Goal: Information Seeking & Learning: Compare options

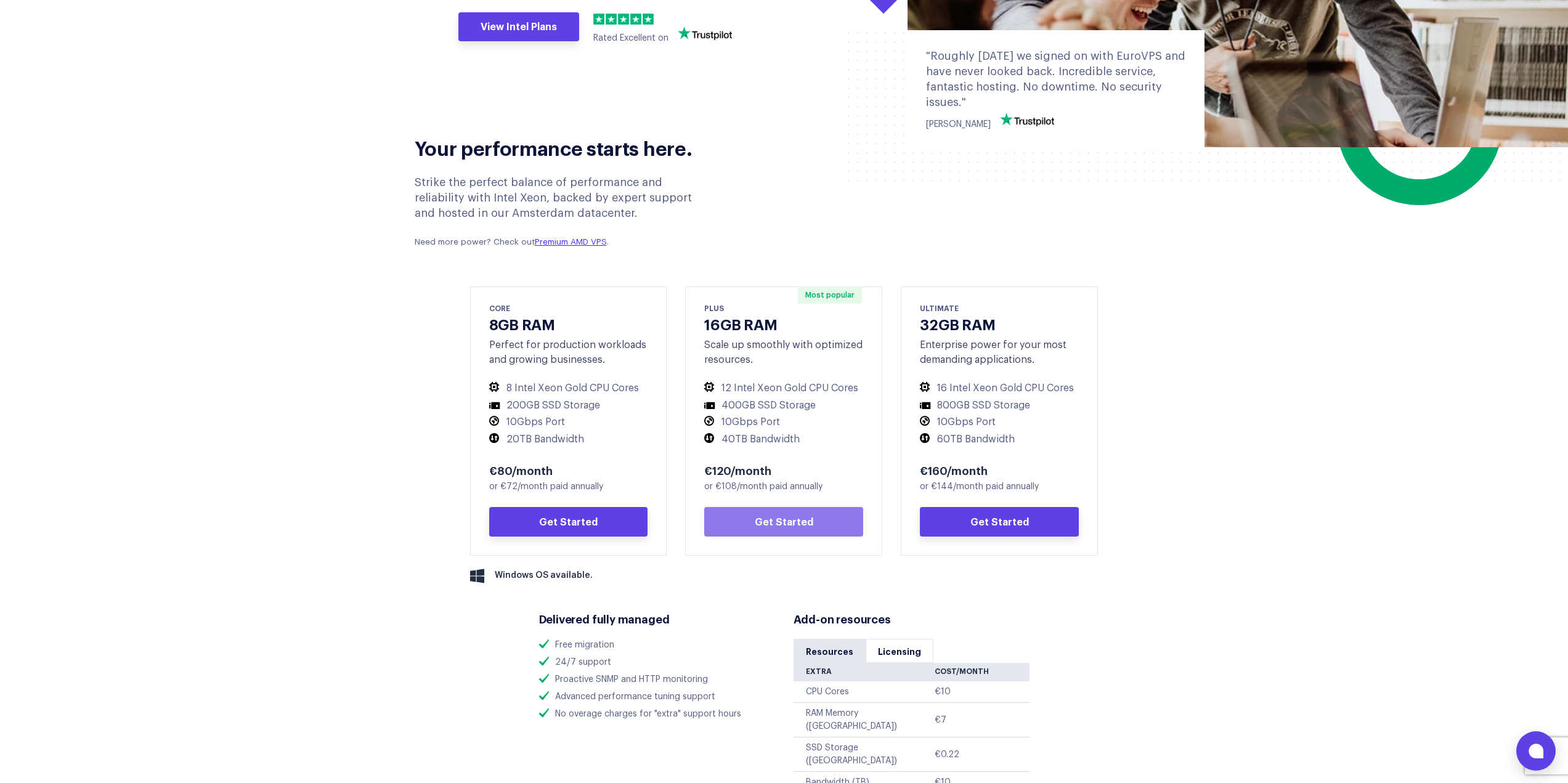
scroll to position [431, 0]
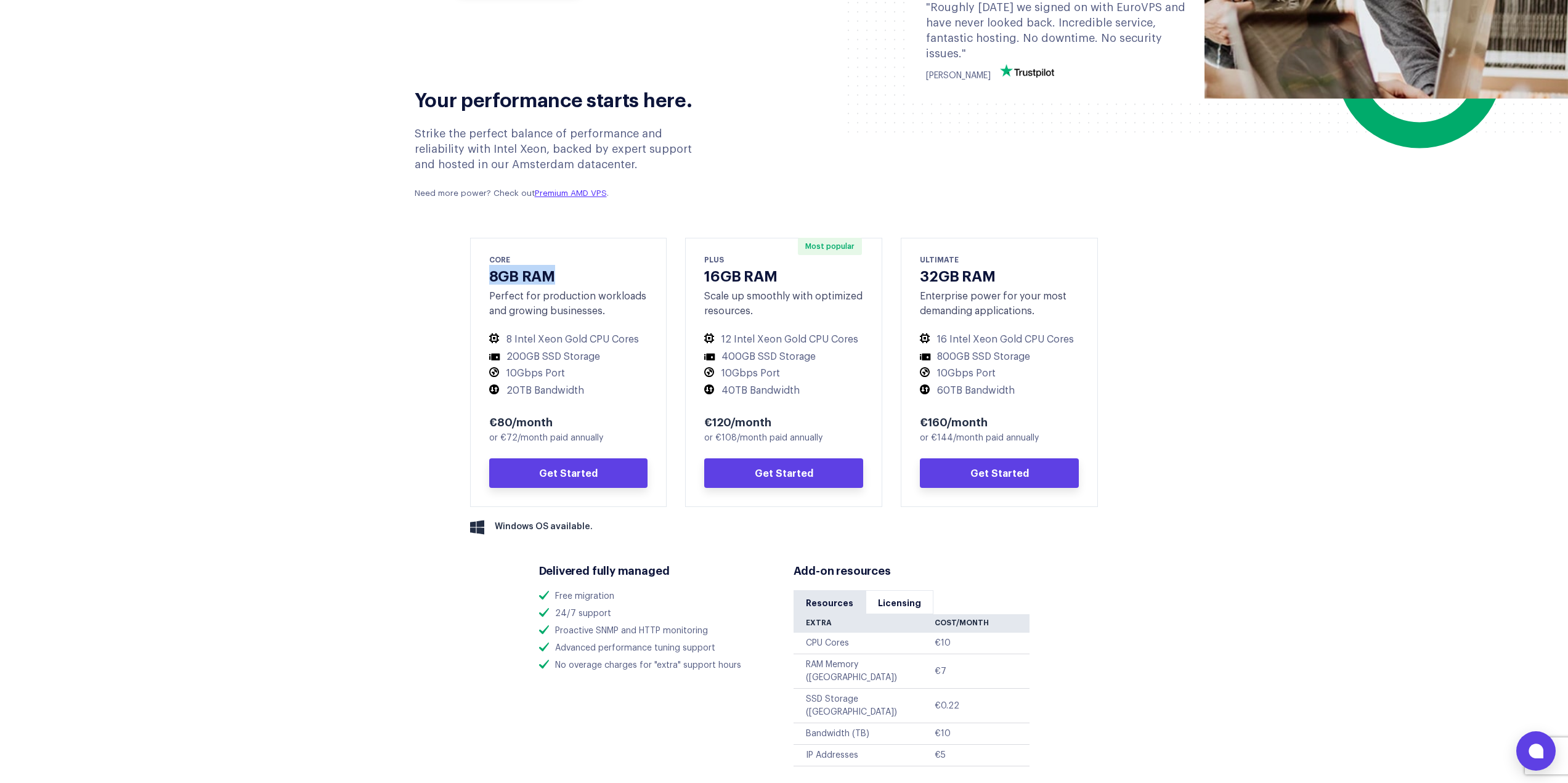
drag, startPoint x: 493, startPoint y: 274, endPoint x: 563, endPoint y: 280, distance: 70.3
click at [563, 280] on h3 "8GB RAM" at bounding box center [569, 275] width 159 height 18
click at [566, 281] on h3 "8GB RAM" at bounding box center [569, 275] width 159 height 18
drag, startPoint x: 727, startPoint y: 279, endPoint x: 772, endPoint y: 279, distance: 45.0
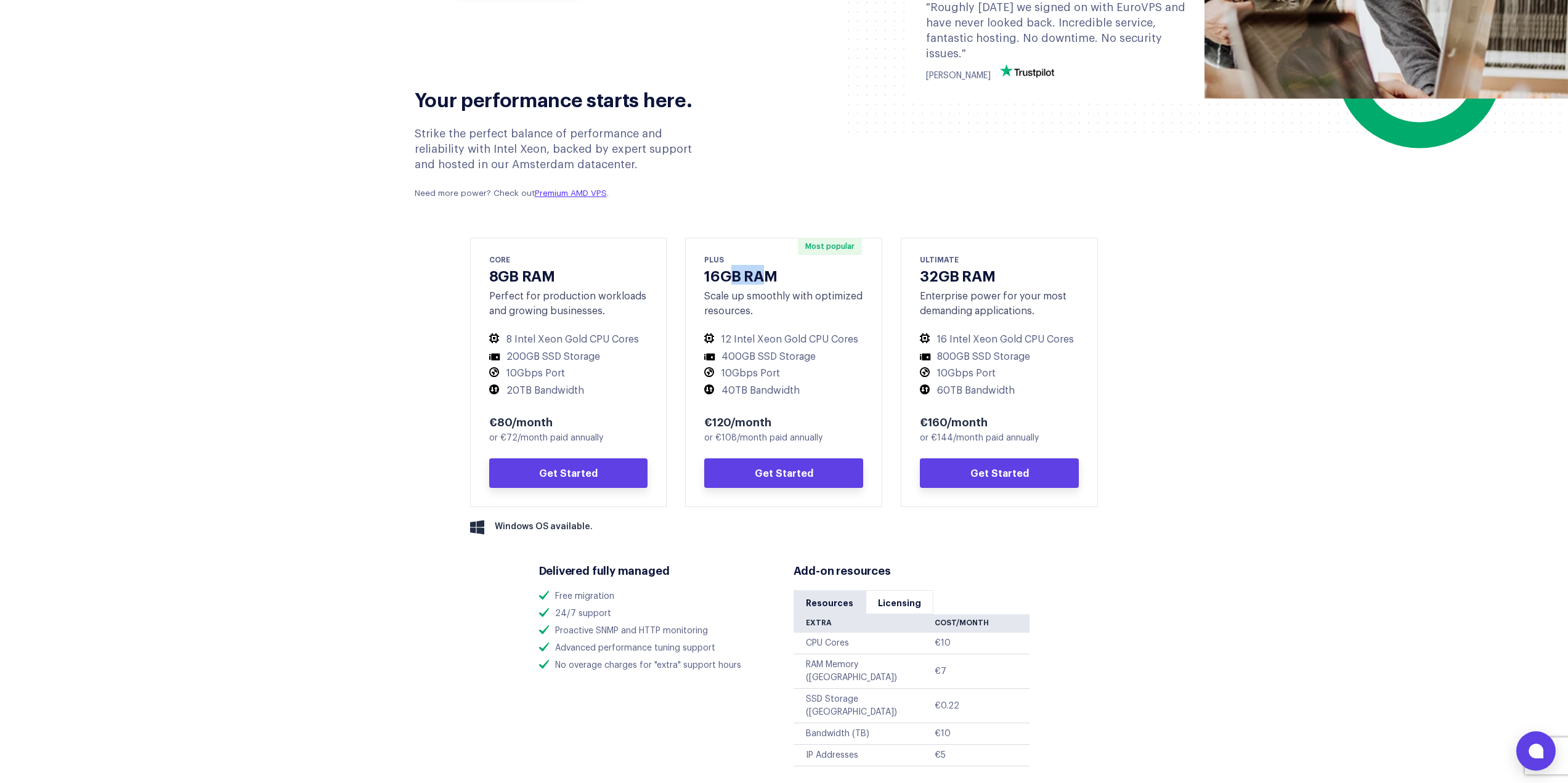
click at [768, 279] on h3 "16GB RAM" at bounding box center [784, 275] width 159 height 18
drag, startPoint x: 946, startPoint y: 280, endPoint x: 1008, endPoint y: 284, distance: 62.1
click at [988, 282] on h3 "32GB RAM" at bounding box center [999, 275] width 159 height 18
drag, startPoint x: 495, startPoint y: 422, endPoint x: 574, endPoint y: 425, distance: 79.1
click at [574, 425] on div "€80/month" at bounding box center [569, 421] width 159 height 15
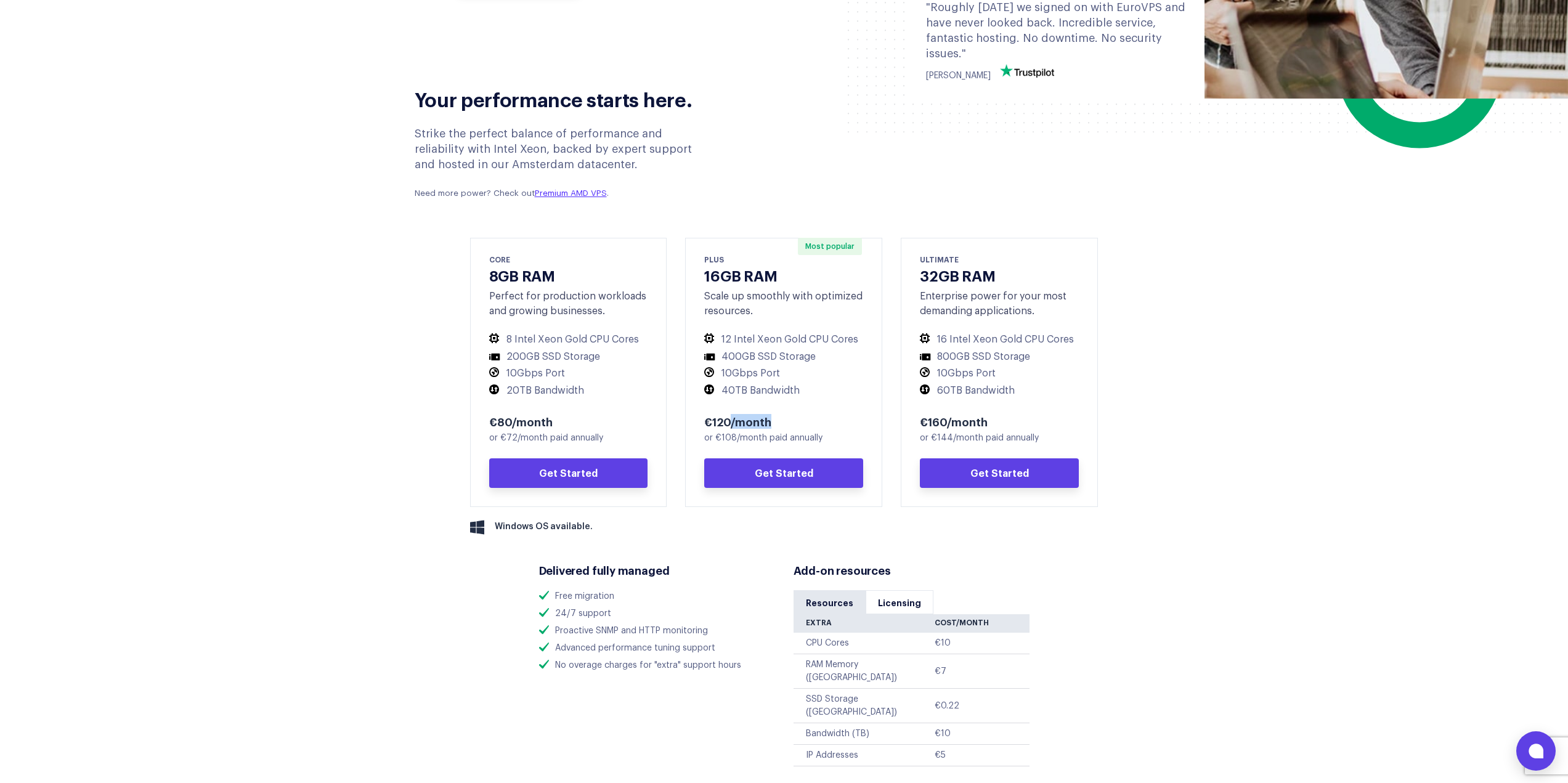
drag, startPoint x: 732, startPoint y: 424, endPoint x: 787, endPoint y: 429, distance: 55.2
click at [778, 429] on div "€120/month" at bounding box center [784, 421] width 159 height 15
drag, startPoint x: 940, startPoint y: 420, endPoint x: 1048, endPoint y: 433, distance: 108.8
click at [1022, 432] on div "€160/month or €144/month paid annually Get Started" at bounding box center [999, 451] width 159 height 74
click at [1305, 478] on section "Your performance starts here. Strike the perfect balance of performance and rel…" at bounding box center [784, 464] width 1568 height 787
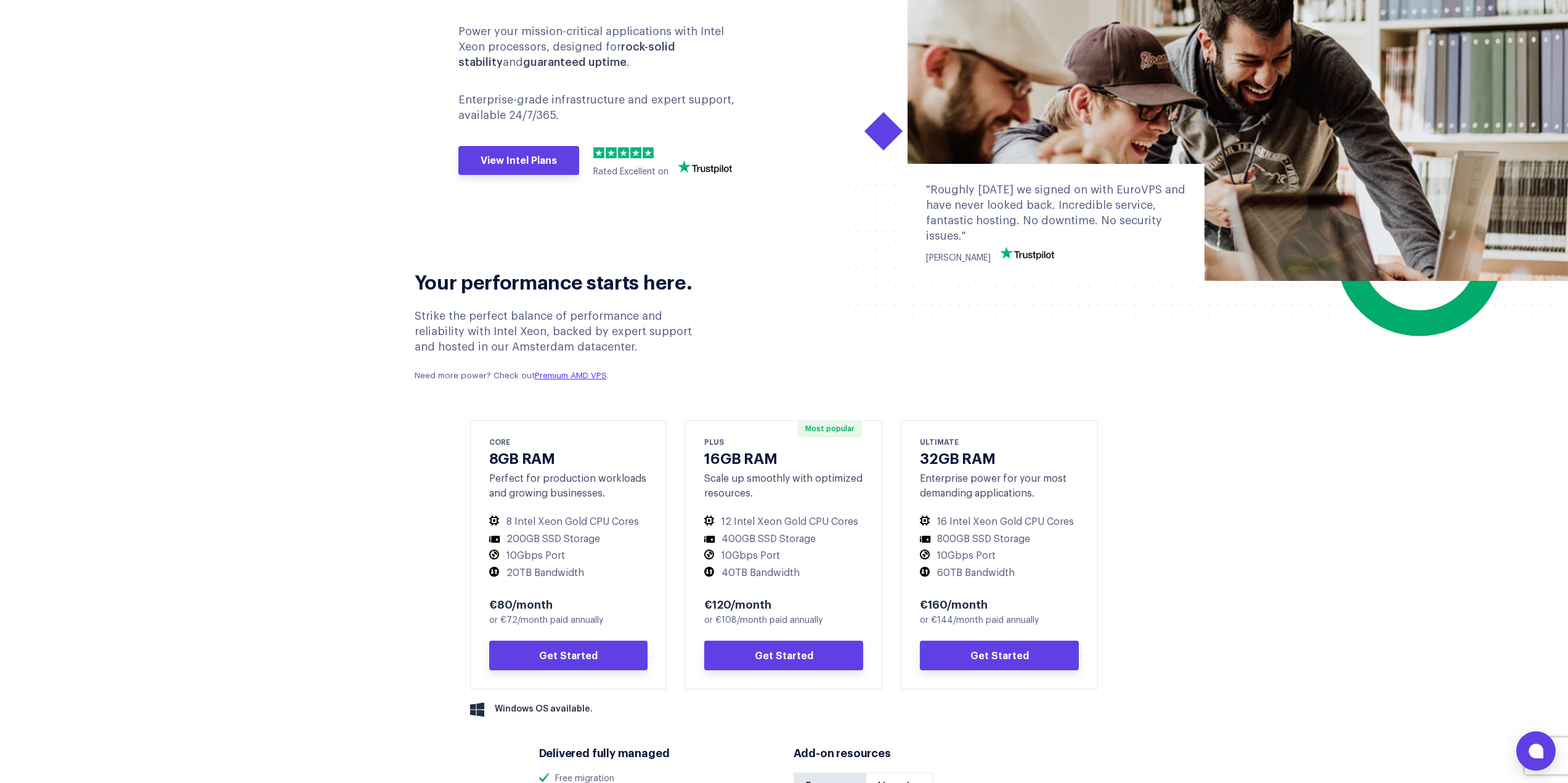
scroll to position [246, 0]
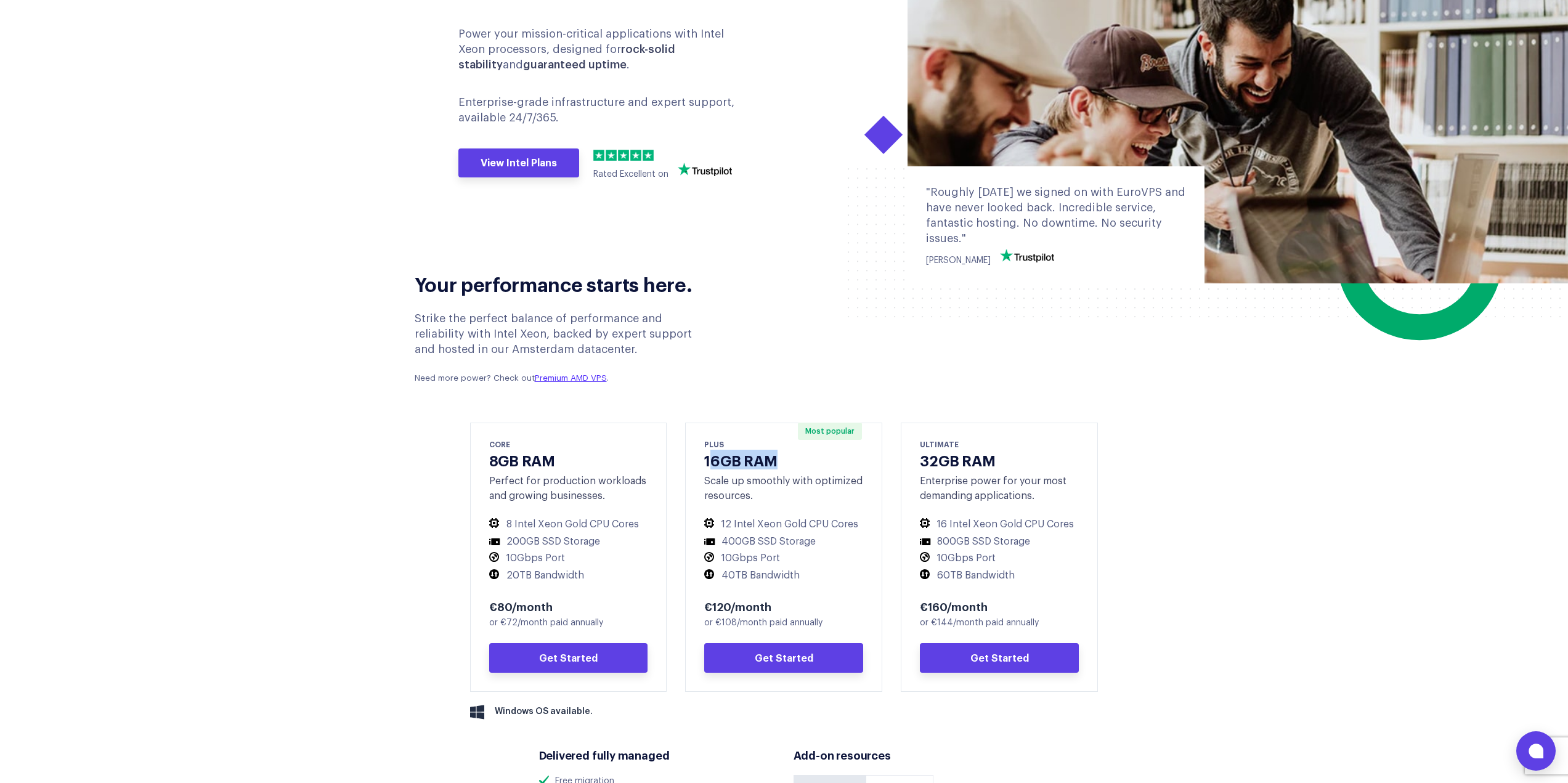
drag, startPoint x: 710, startPoint y: 458, endPoint x: 783, endPoint y: 462, distance: 73.1
click at [783, 462] on h3 "16GB RAM" at bounding box center [784, 460] width 159 height 18
drag, startPoint x: 732, startPoint y: 606, endPoint x: 709, endPoint y: 609, distance: 23.2
click at [709, 609] on div "€120/month" at bounding box center [784, 606] width 159 height 15
drag, startPoint x: 739, startPoint y: 456, endPoint x: 779, endPoint y: 464, distance: 40.8
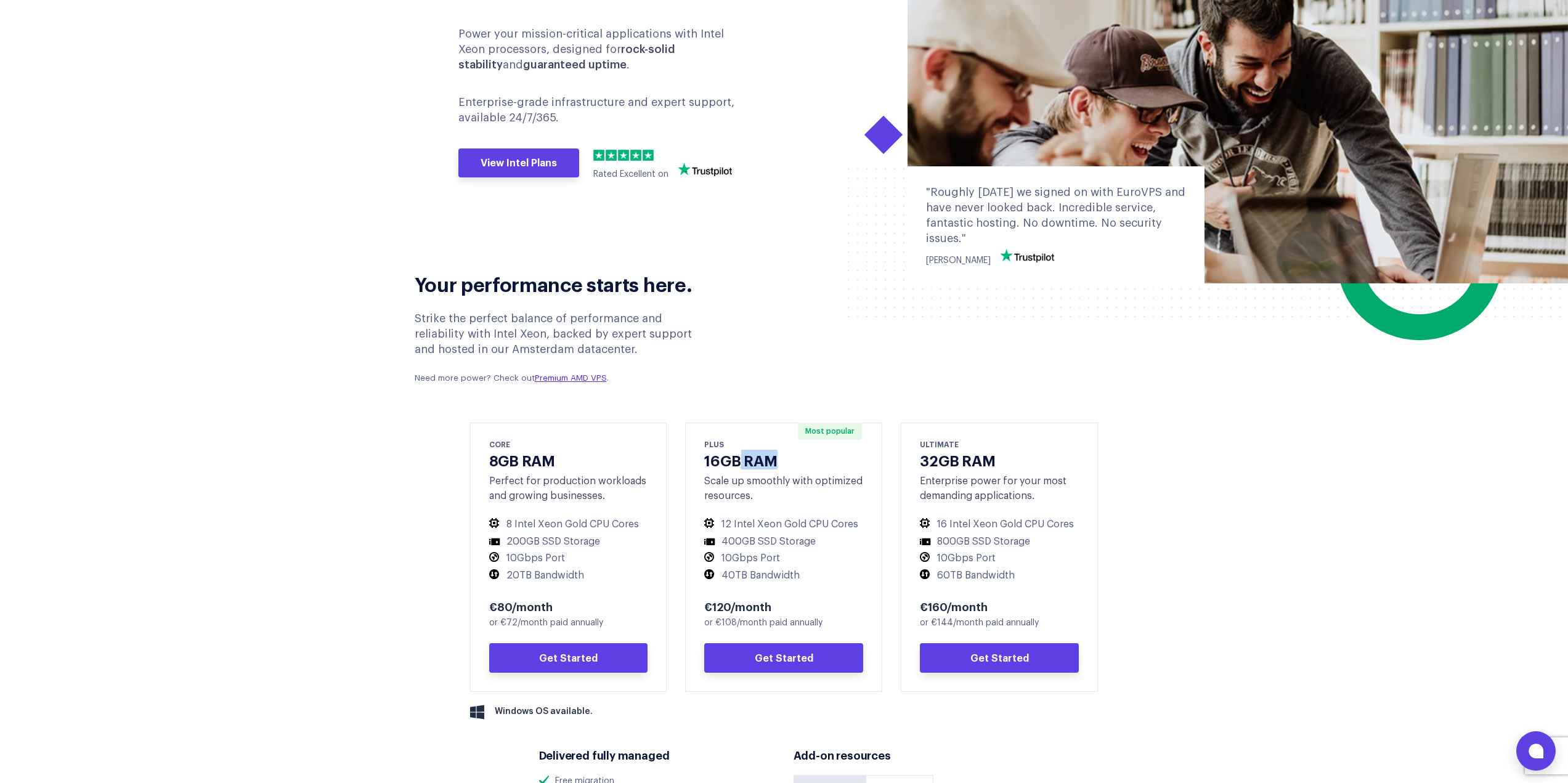
click at [779, 464] on h3 "16GB RAM" at bounding box center [784, 460] width 159 height 18
drag, startPoint x: 734, startPoint y: 526, endPoint x: 817, endPoint y: 526, distance: 83.0
click at [816, 526] on li "12 Intel Xeon Gold CPU Cores" at bounding box center [784, 524] width 159 height 13
click at [820, 526] on li "12 Intel Xeon Gold CPU Cores" at bounding box center [784, 524] width 159 height 13
drag, startPoint x: 729, startPoint y: 526, endPoint x: 763, endPoint y: 524, distance: 34.1
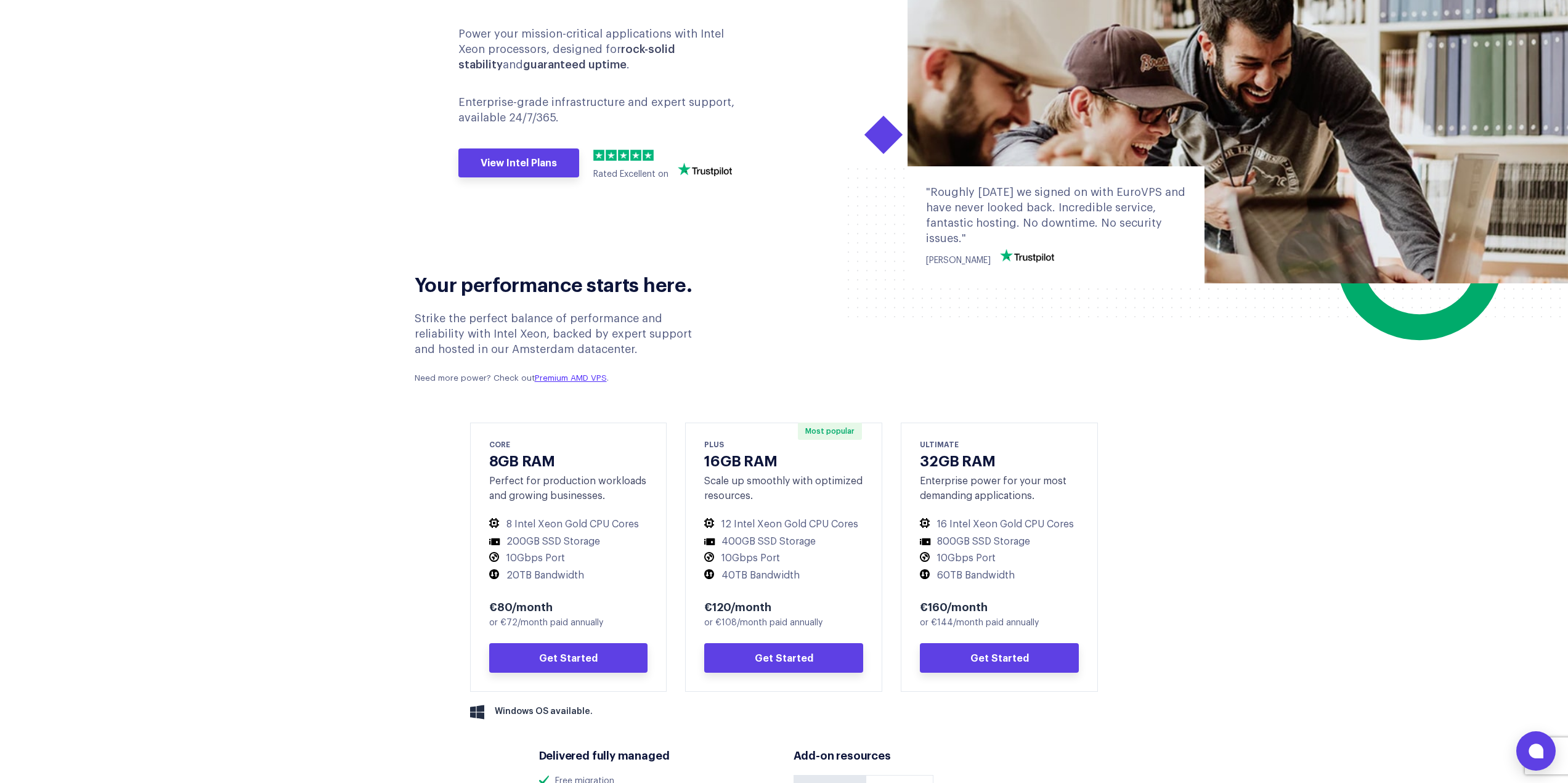
click at [735, 526] on li "12 Intel Xeon Gold CPU Cores" at bounding box center [784, 524] width 159 height 13
click at [770, 524] on li "12 Intel Xeon Gold CPU Cores" at bounding box center [784, 524] width 159 height 13
click at [822, 525] on li "12 Intel Xeon Gold CPU Cores" at bounding box center [784, 524] width 159 height 13
drag, startPoint x: 735, startPoint y: 544, endPoint x: 796, endPoint y: 546, distance: 61.0
click at [794, 546] on li "400GB SSD Storage" at bounding box center [784, 542] width 159 height 13
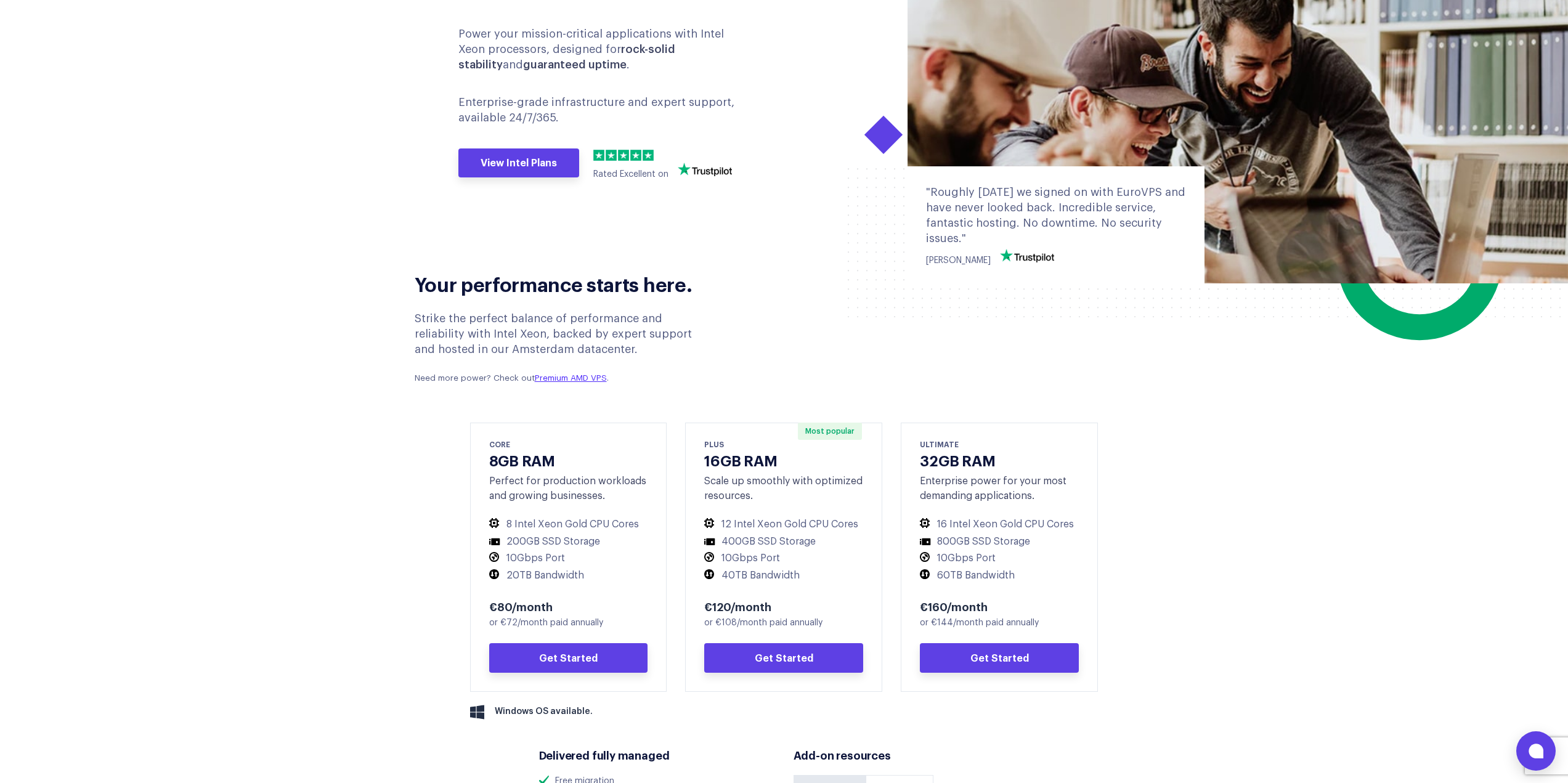
click at [825, 548] on li "400GB SSD Storage" at bounding box center [784, 542] width 159 height 13
click at [817, 544] on li "400GB SSD Storage" at bounding box center [784, 542] width 159 height 13
drag, startPoint x: 742, startPoint y: 557, endPoint x: 794, endPoint y: 560, distance: 52.1
click at [757, 559] on li "10Gbps Port" at bounding box center [784, 559] width 159 height 13
drag, startPoint x: 798, startPoint y: 559, endPoint x: 800, endPoint y: 566, distance: 7.3
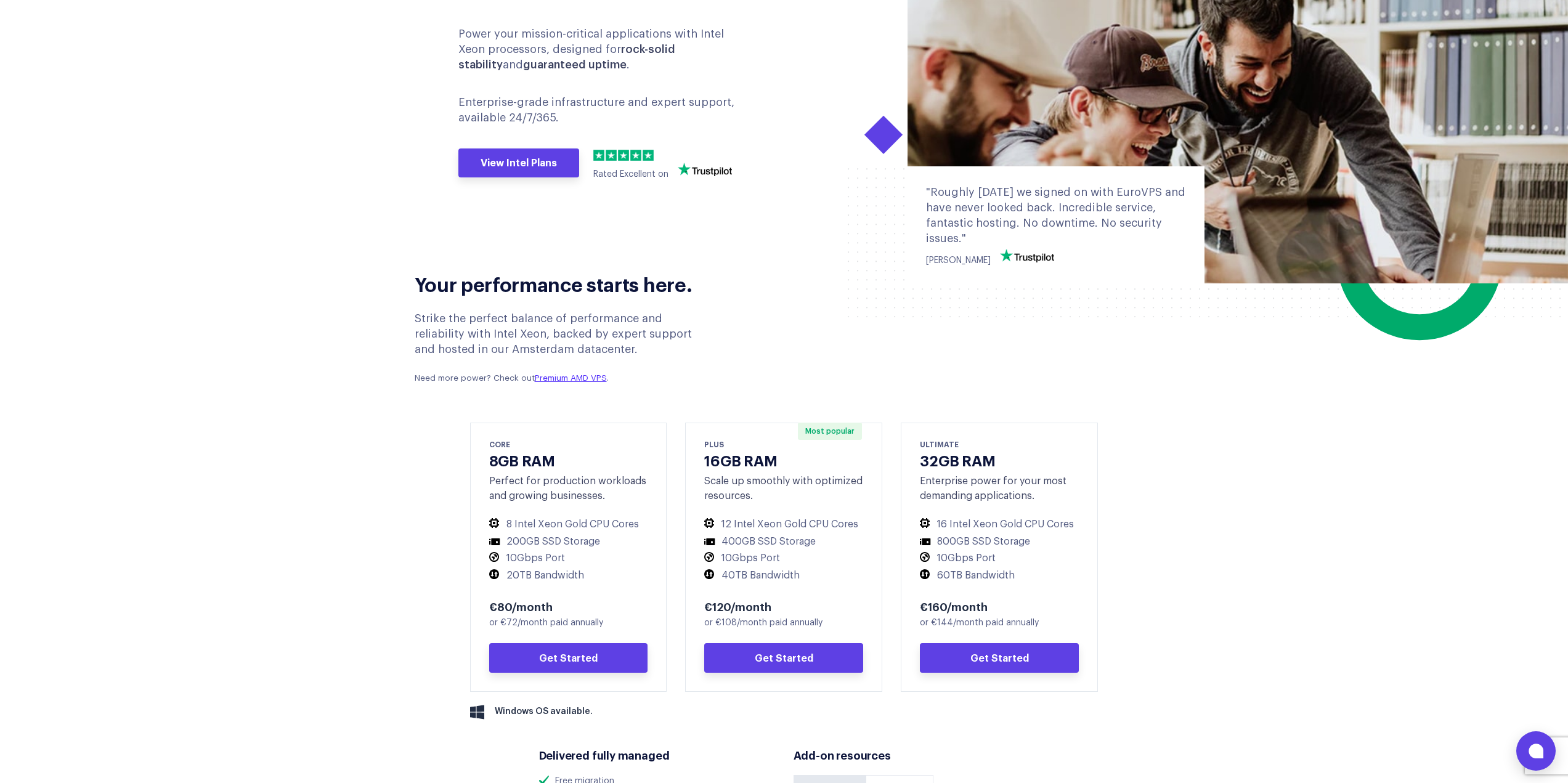
click at [799, 559] on li "10Gbps Port" at bounding box center [784, 559] width 159 height 13
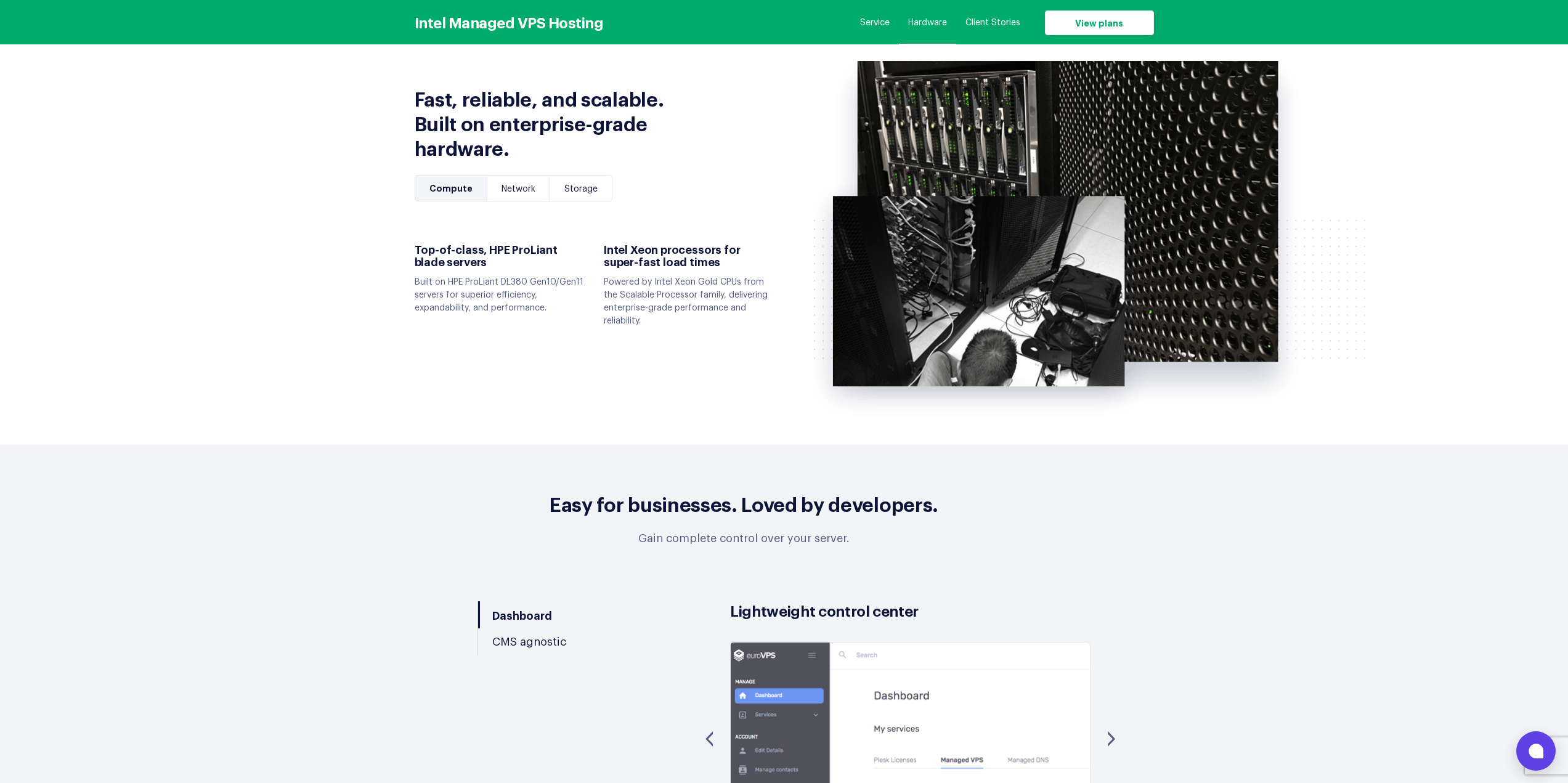
scroll to position [3141, 0]
